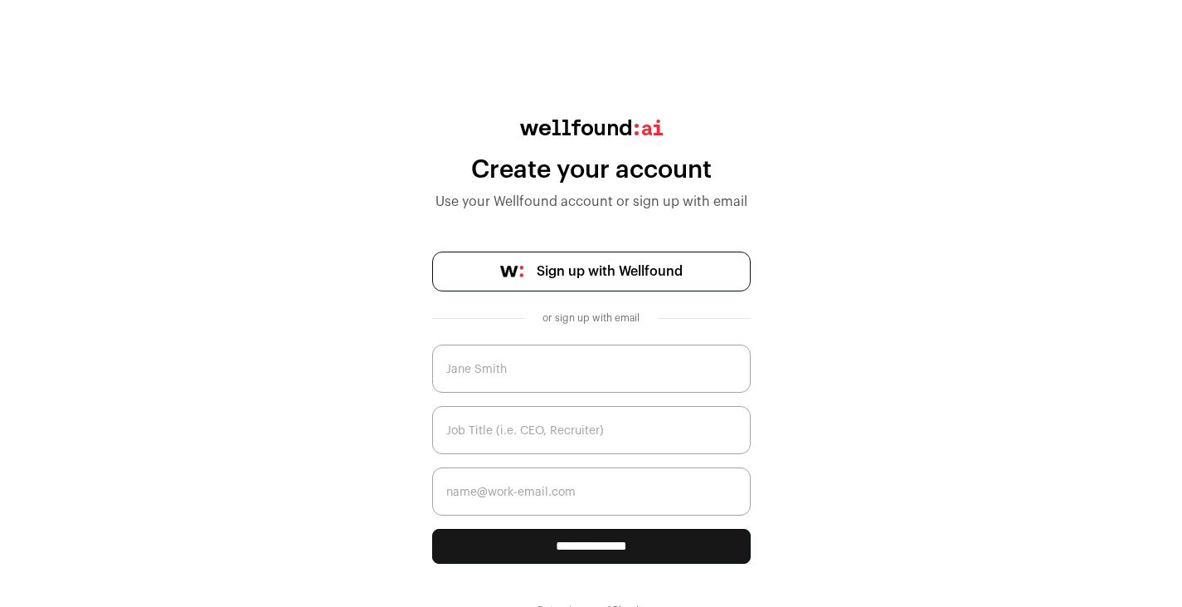
click at [500, 363] on input "text" at bounding box center [591, 368] width 319 height 48
click at [573, 282] on link "Sign up with Wellfound" at bounding box center [591, 271] width 319 height 40
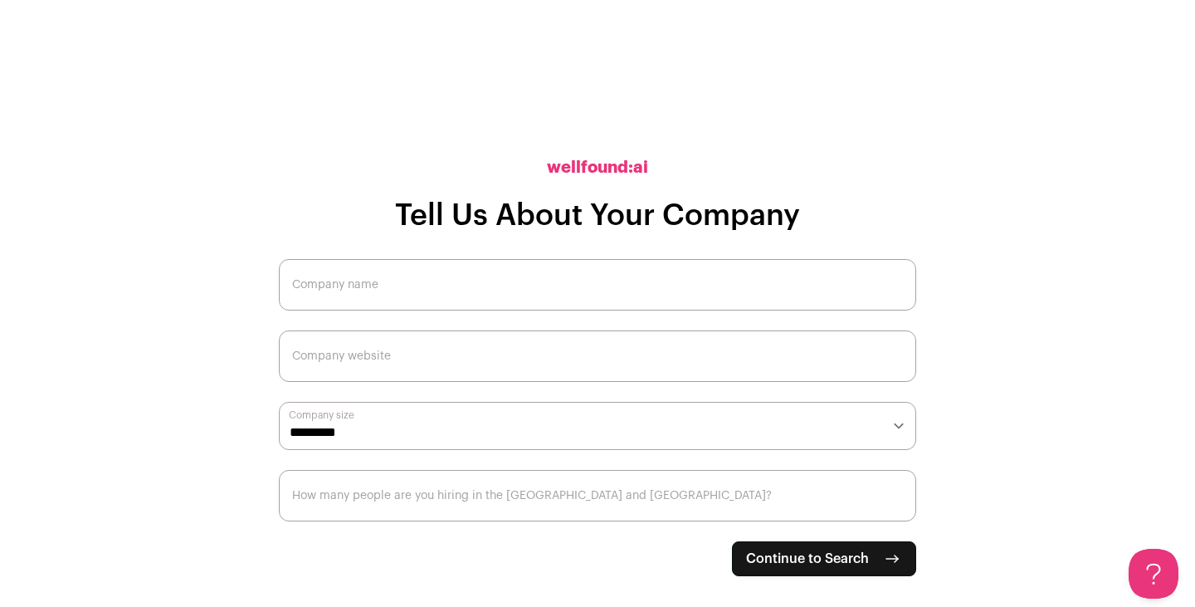
click at [482, 294] on input "Company name" at bounding box center [597, 284] width 637 height 51
